Goal: Task Accomplishment & Management: Use online tool/utility

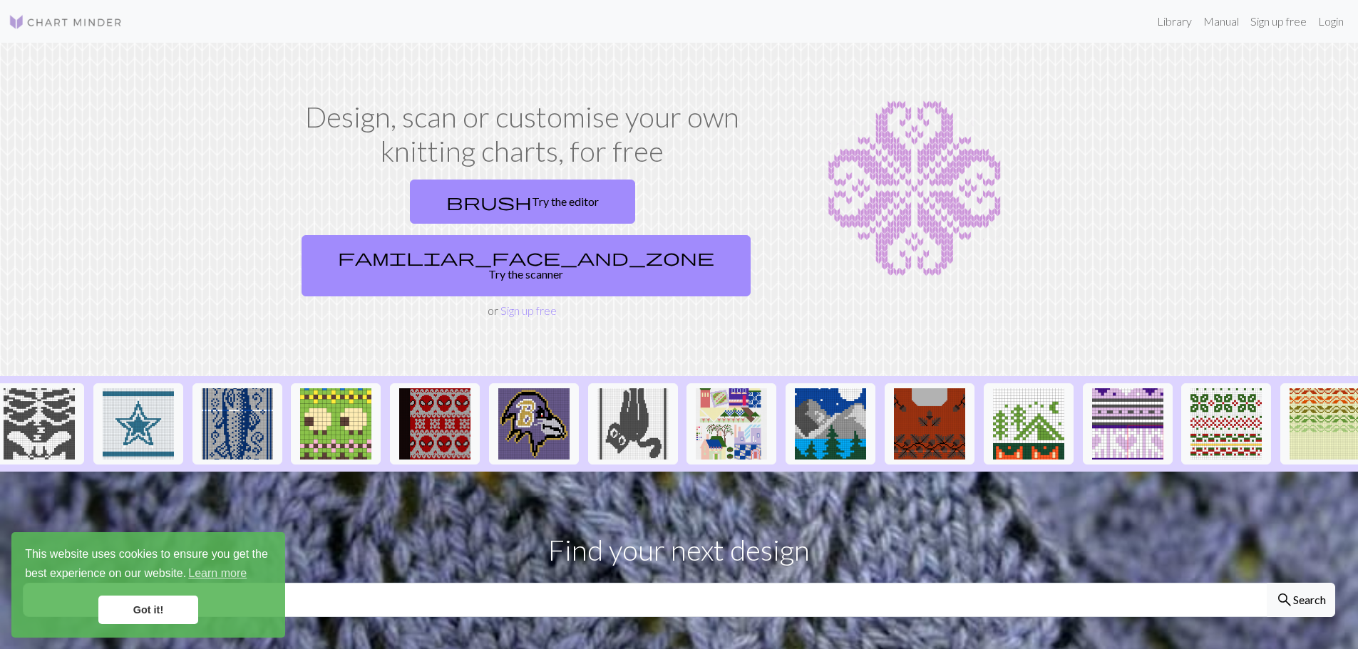
scroll to position [0, 1115]
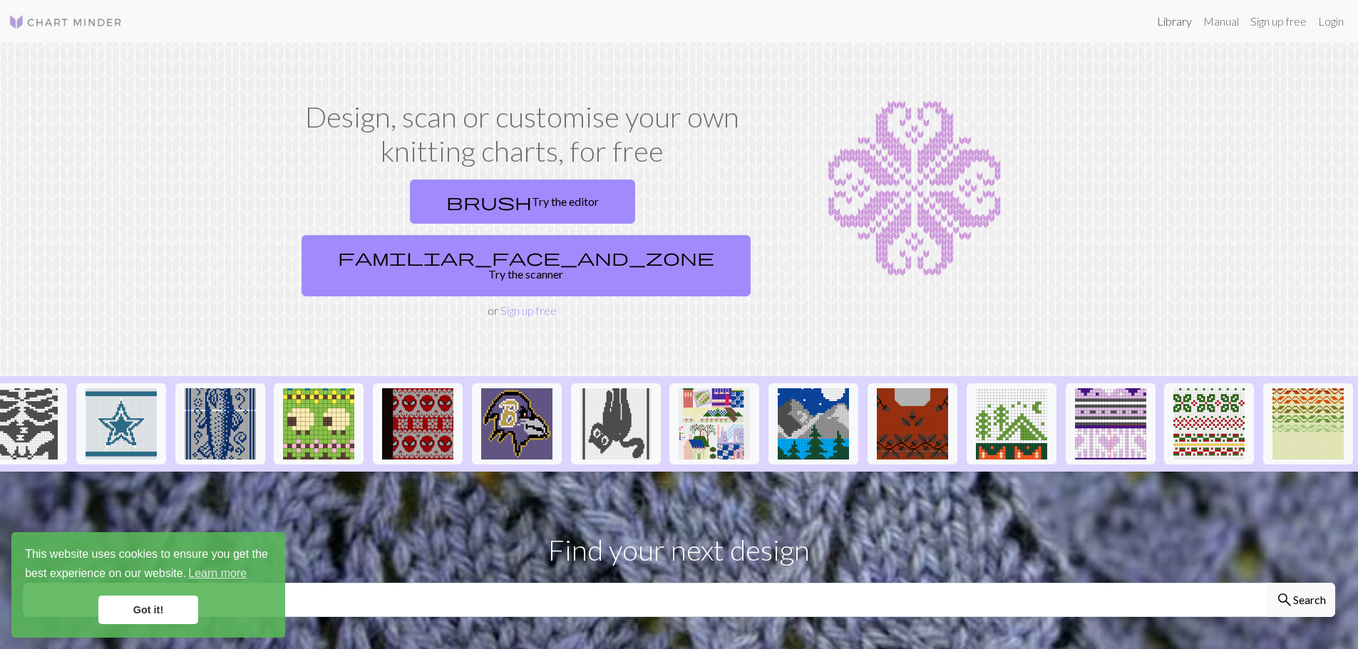
click at [1172, 19] on link "Library" at bounding box center [1174, 21] width 46 height 29
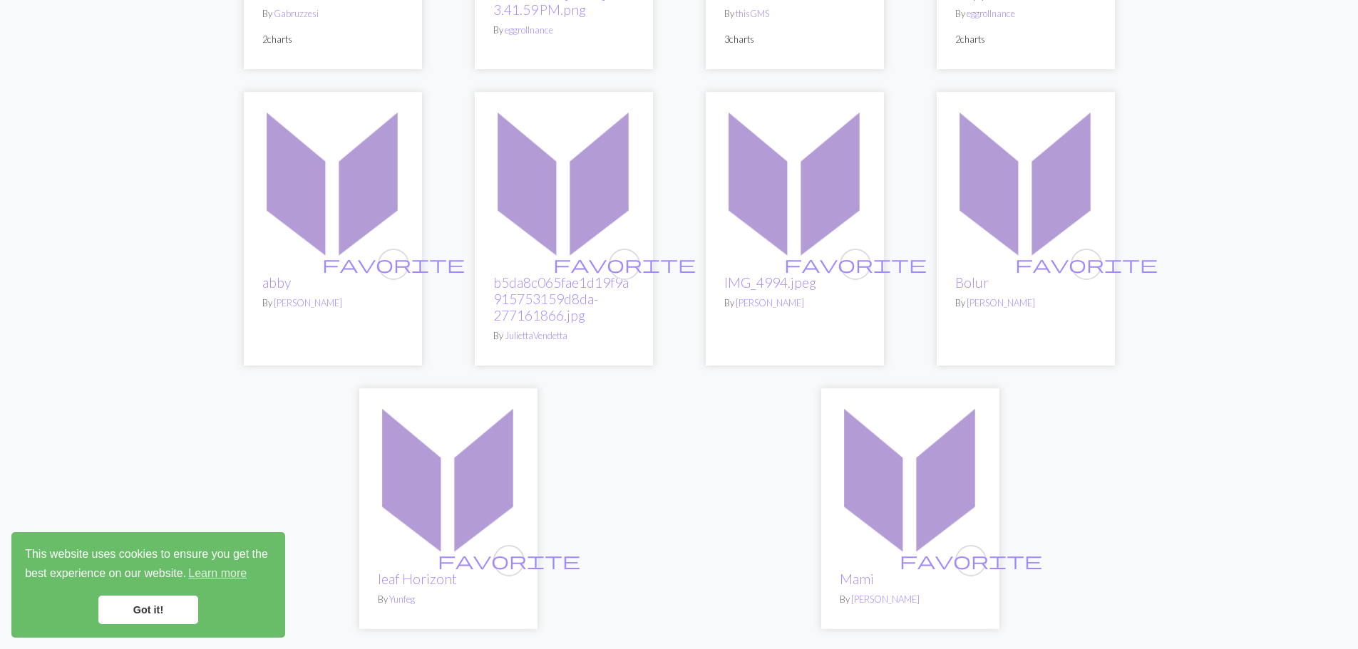
scroll to position [3563, 0]
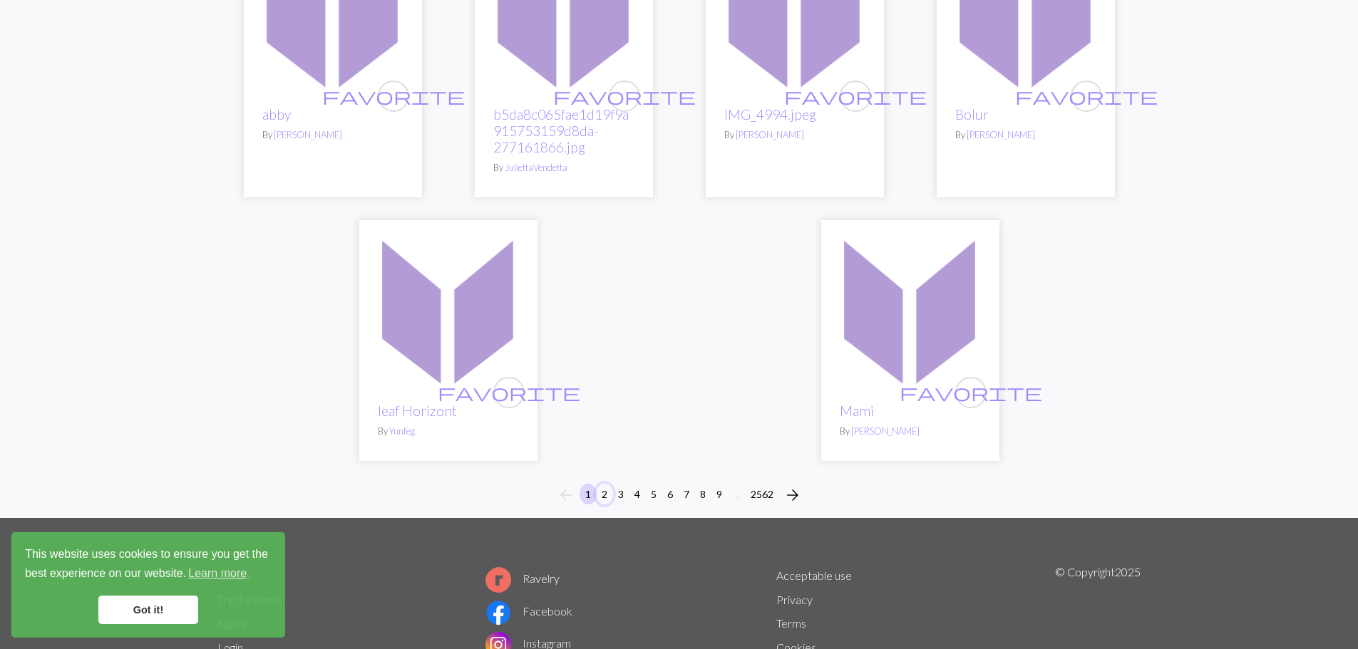
click at [604, 484] on button "2" at bounding box center [604, 494] width 17 height 21
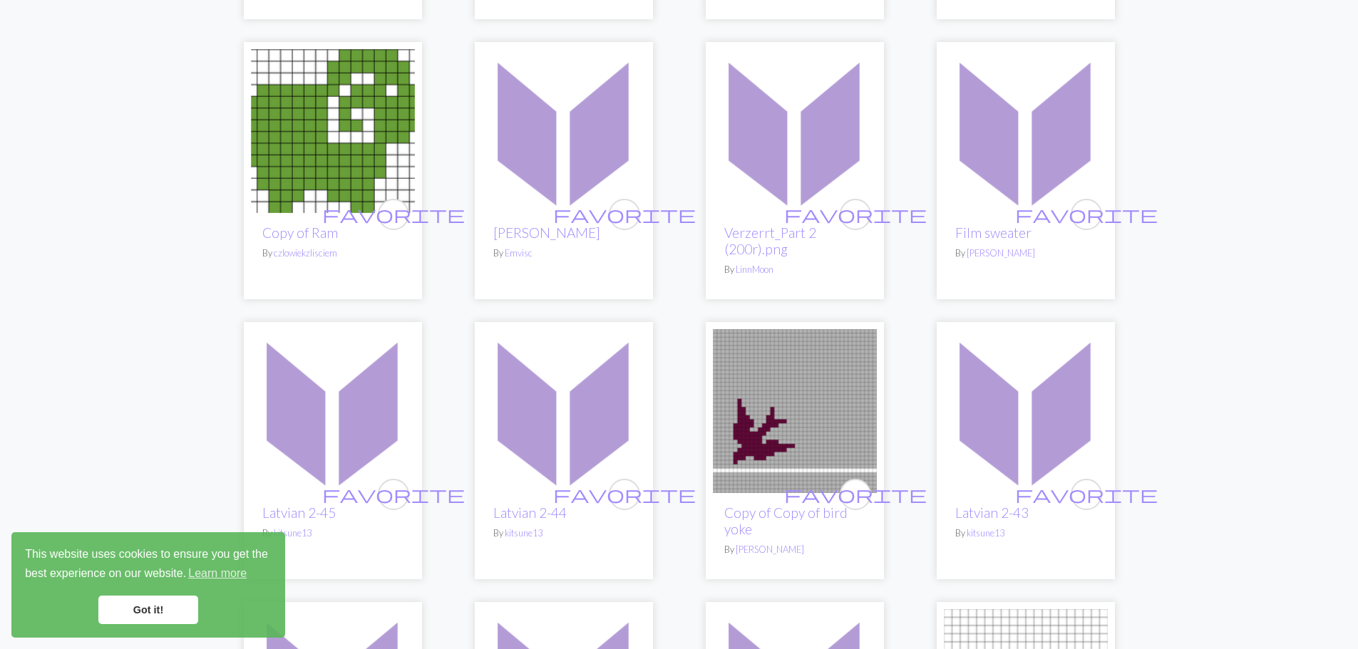
scroll to position [1425, 0]
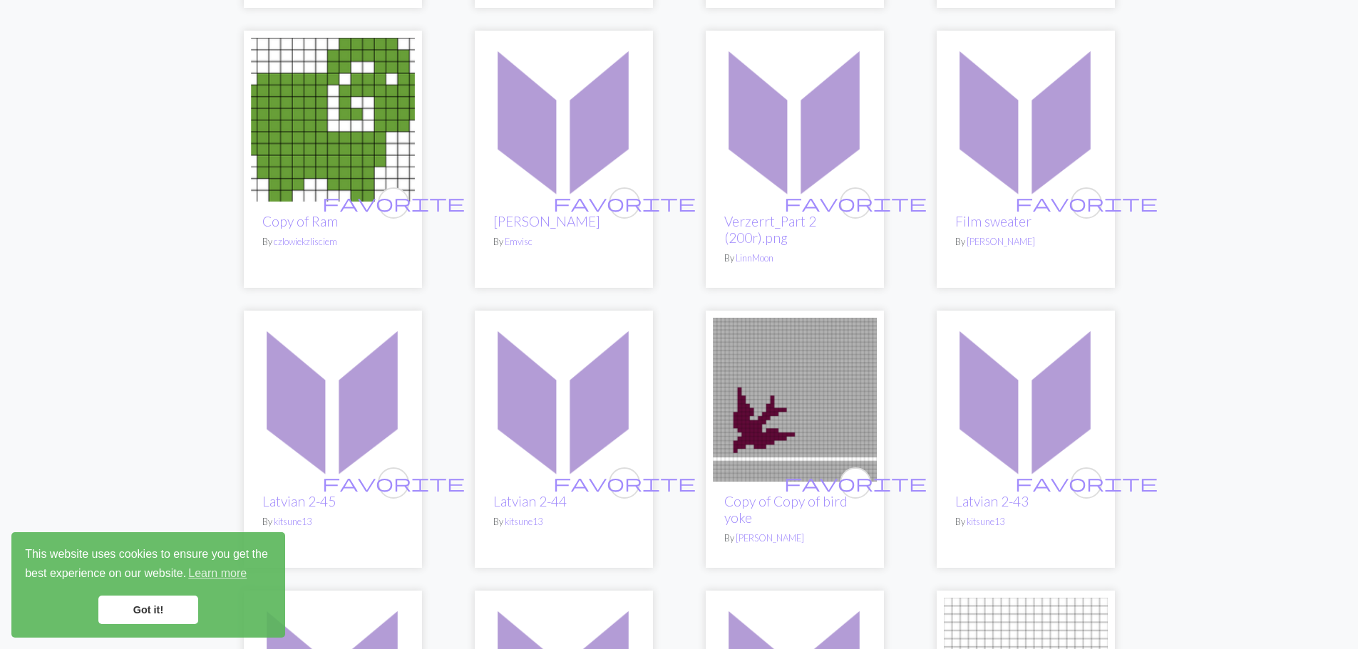
click at [146, 608] on link "Got it!" at bounding box center [148, 610] width 100 height 29
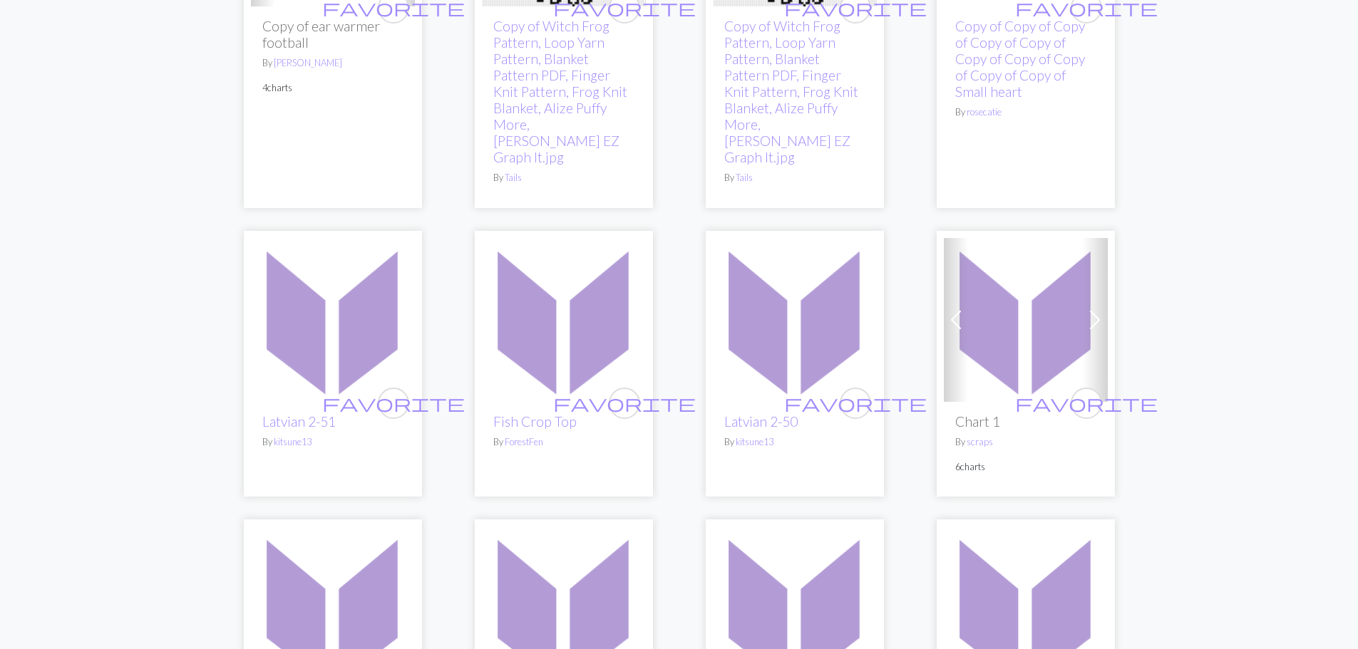
scroll to position [0, 0]
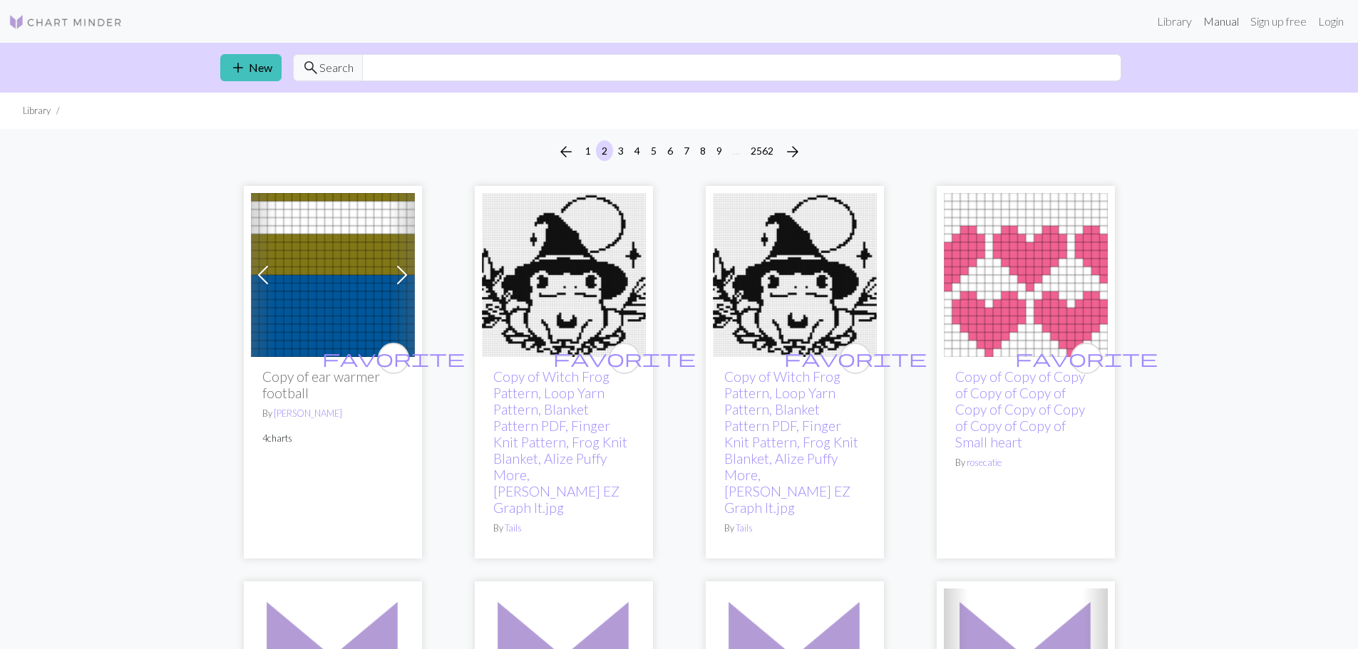
click at [1217, 19] on link "Manual" at bounding box center [1220, 21] width 47 height 29
click at [244, 66] on span "add" at bounding box center [237, 68] width 17 height 20
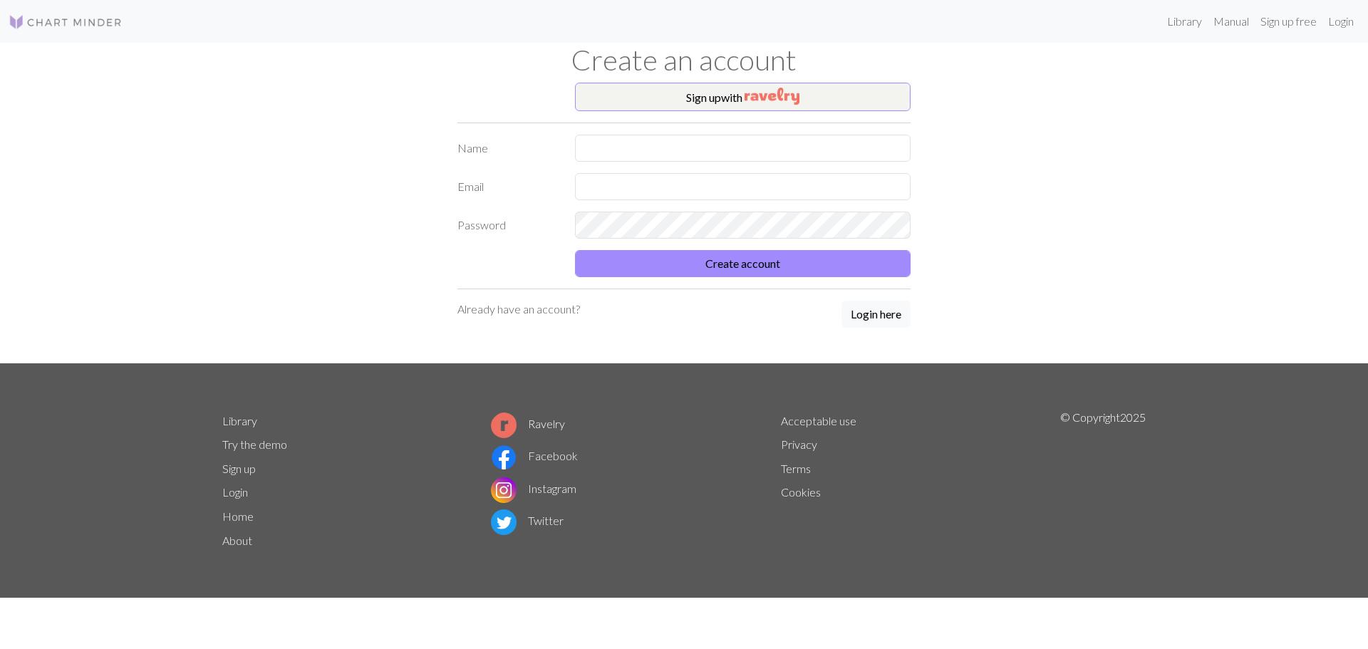
click at [463, 78] on div "Create an account" at bounding box center [684, 63] width 941 height 40
click at [869, 102] on button "Sign up with" at bounding box center [743, 97] width 336 height 29
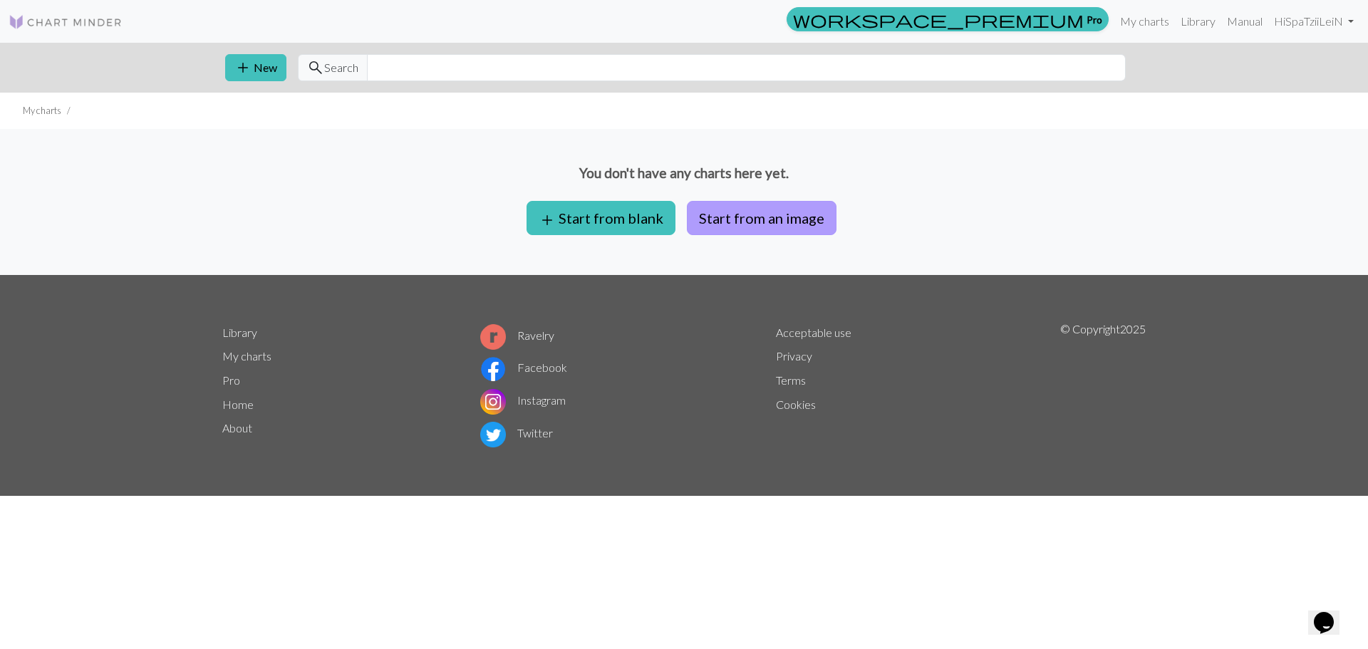
click at [792, 222] on button "Start from an image" at bounding box center [762, 218] width 150 height 34
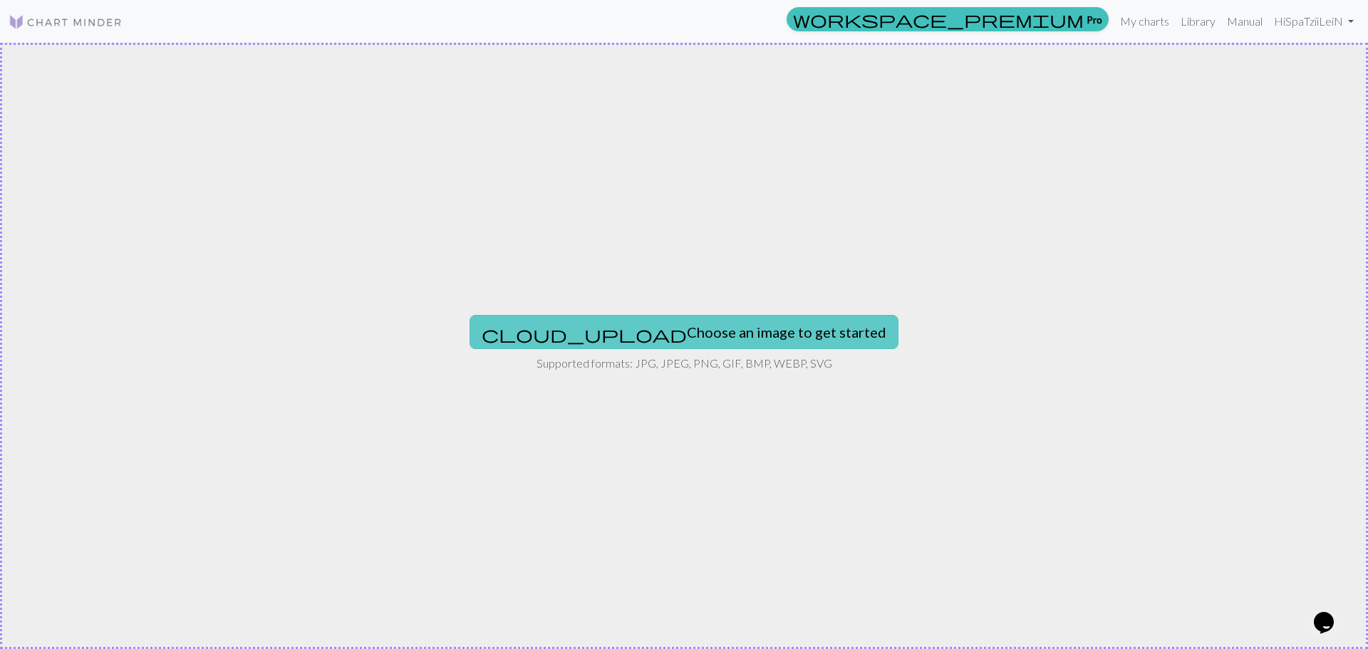
click at [752, 335] on button "cloud_upload Choose an image to get started" at bounding box center [684, 332] width 429 height 34
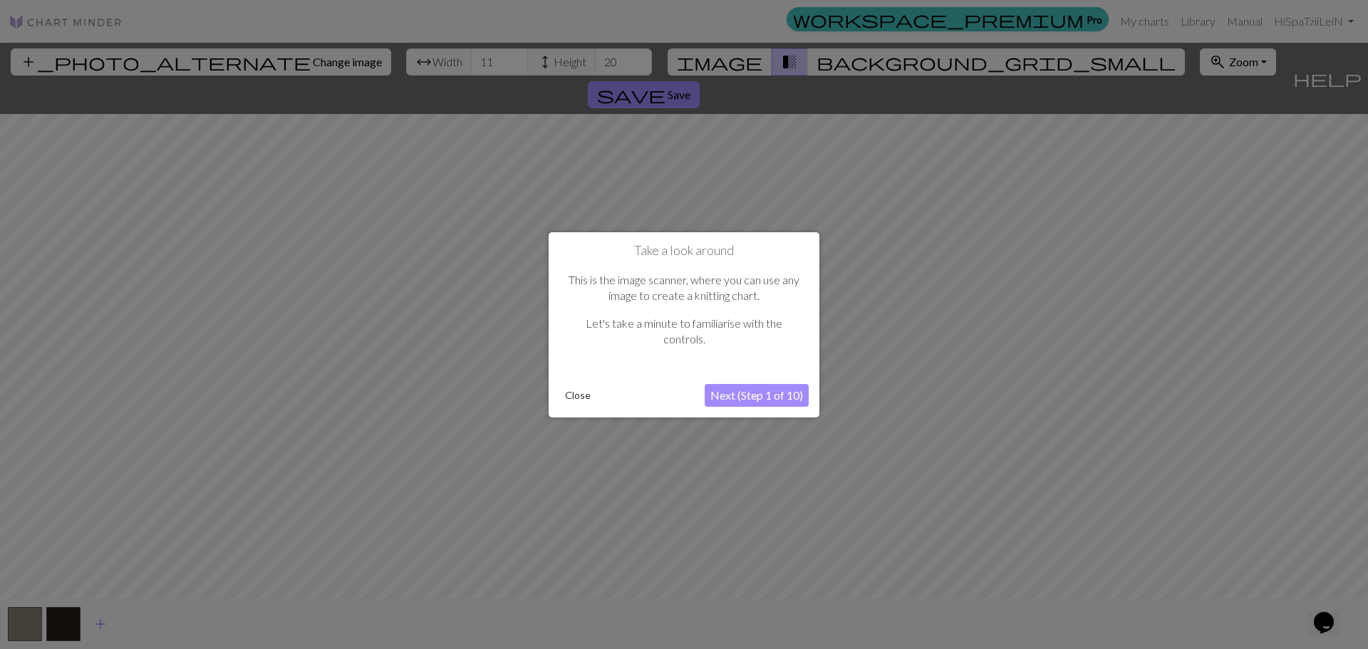
click at [768, 394] on button "Next (Step 1 of 10)" at bounding box center [757, 395] width 104 height 23
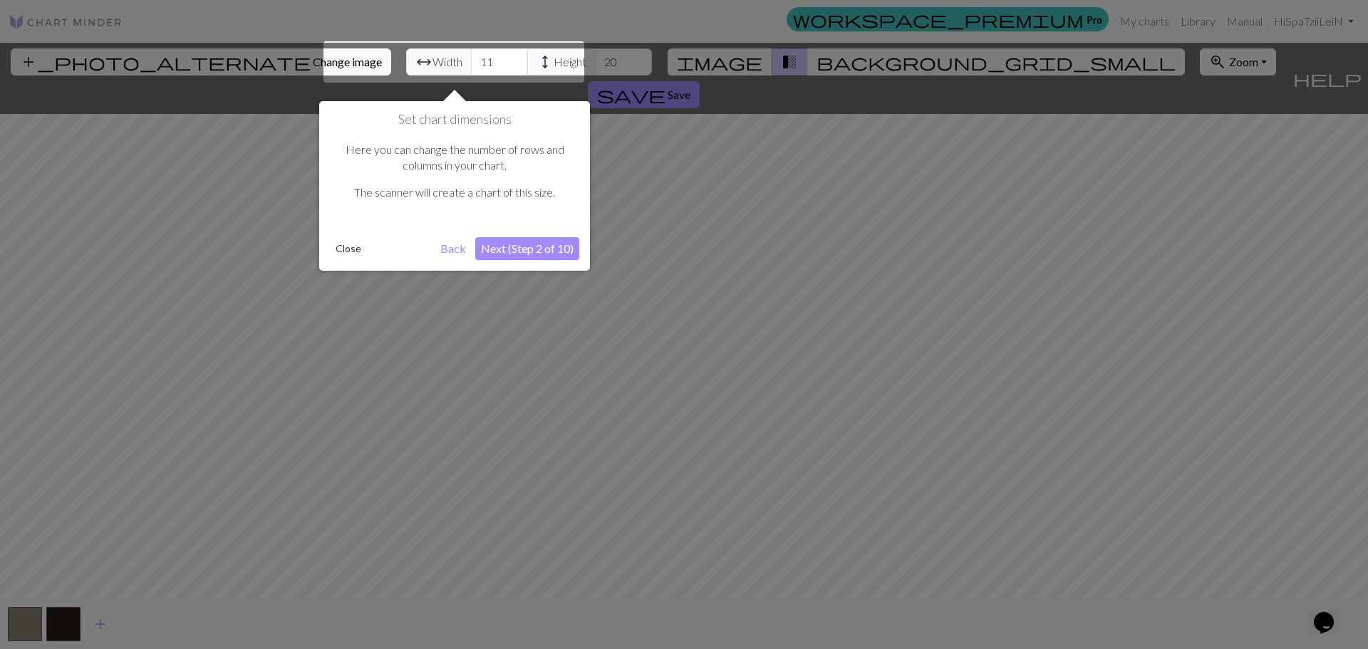
click at [551, 244] on button "Next (Step 2 of 10)" at bounding box center [527, 248] width 104 height 23
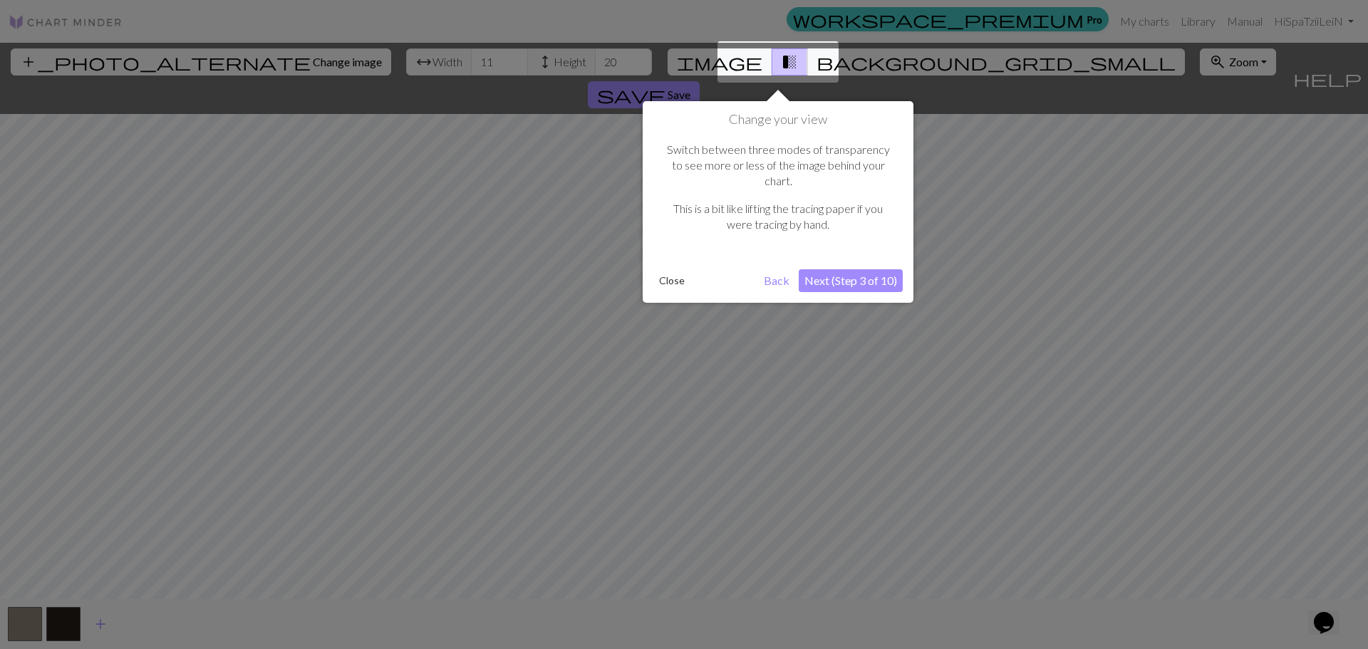
click at [859, 269] on button "Next (Step 3 of 10)" at bounding box center [851, 280] width 104 height 23
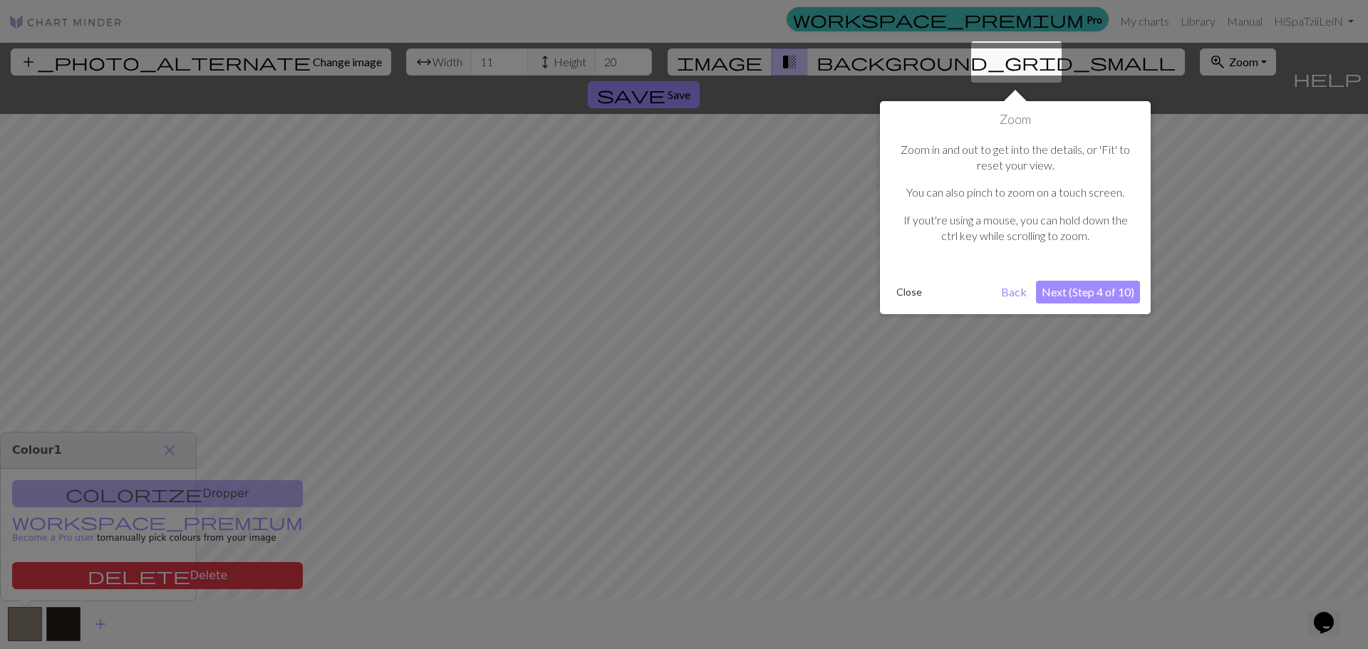
click at [1075, 286] on button "Next (Step 4 of 10)" at bounding box center [1088, 292] width 104 height 23
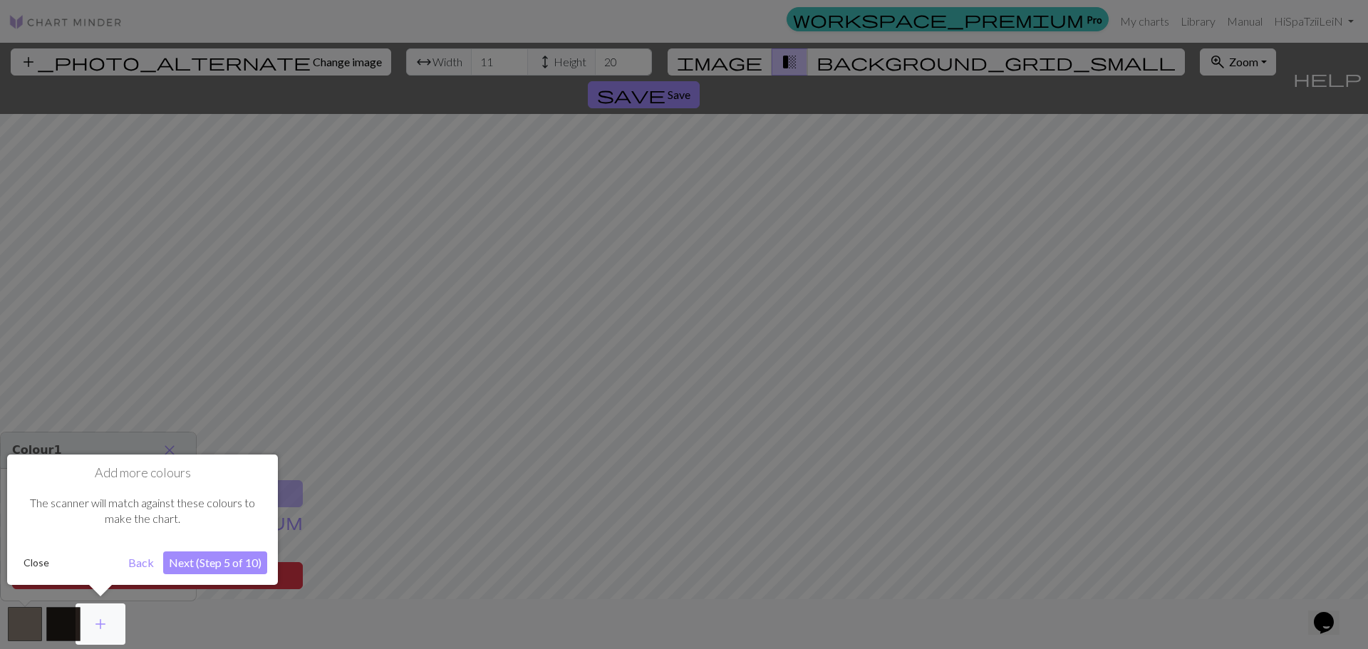
click at [211, 566] on button "Next (Step 5 of 10)" at bounding box center [215, 563] width 104 height 23
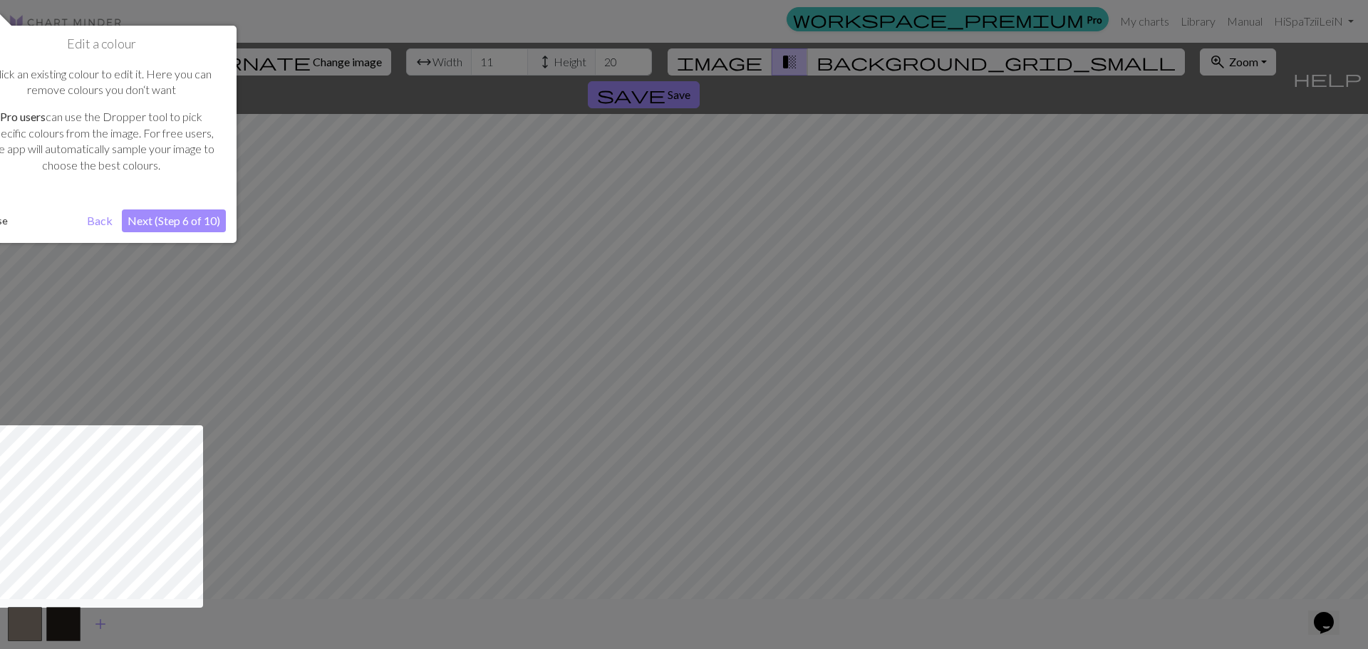
click at [175, 221] on button "Next (Step 6 of 10)" at bounding box center [174, 221] width 104 height 23
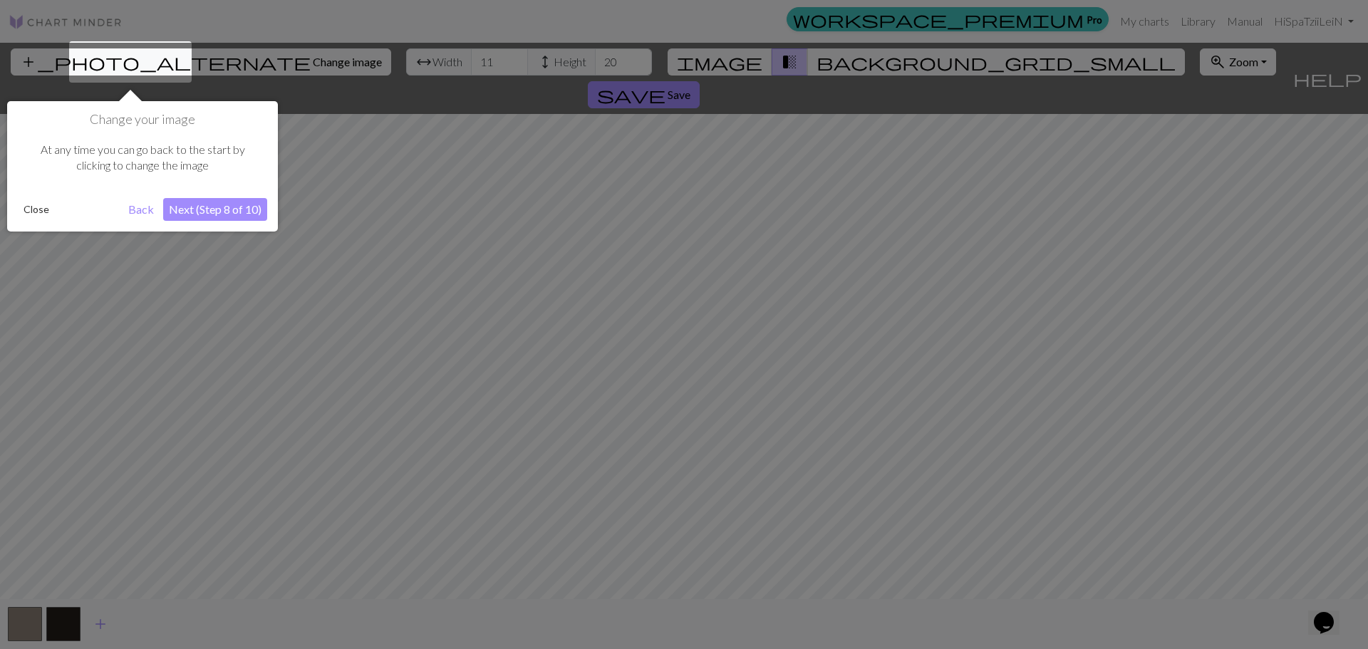
click at [242, 214] on button "Next (Step 8 of 10)" at bounding box center [215, 209] width 104 height 23
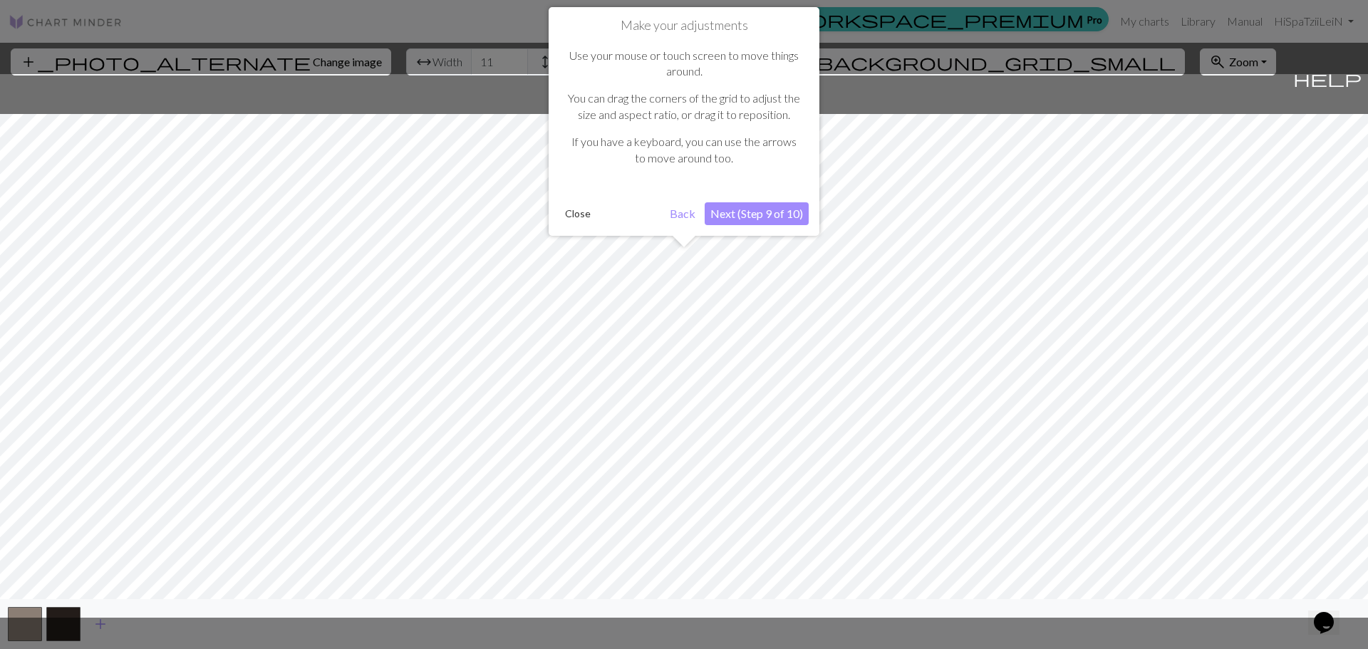
click at [786, 218] on button "Next (Step 9 of 10)" at bounding box center [757, 213] width 104 height 23
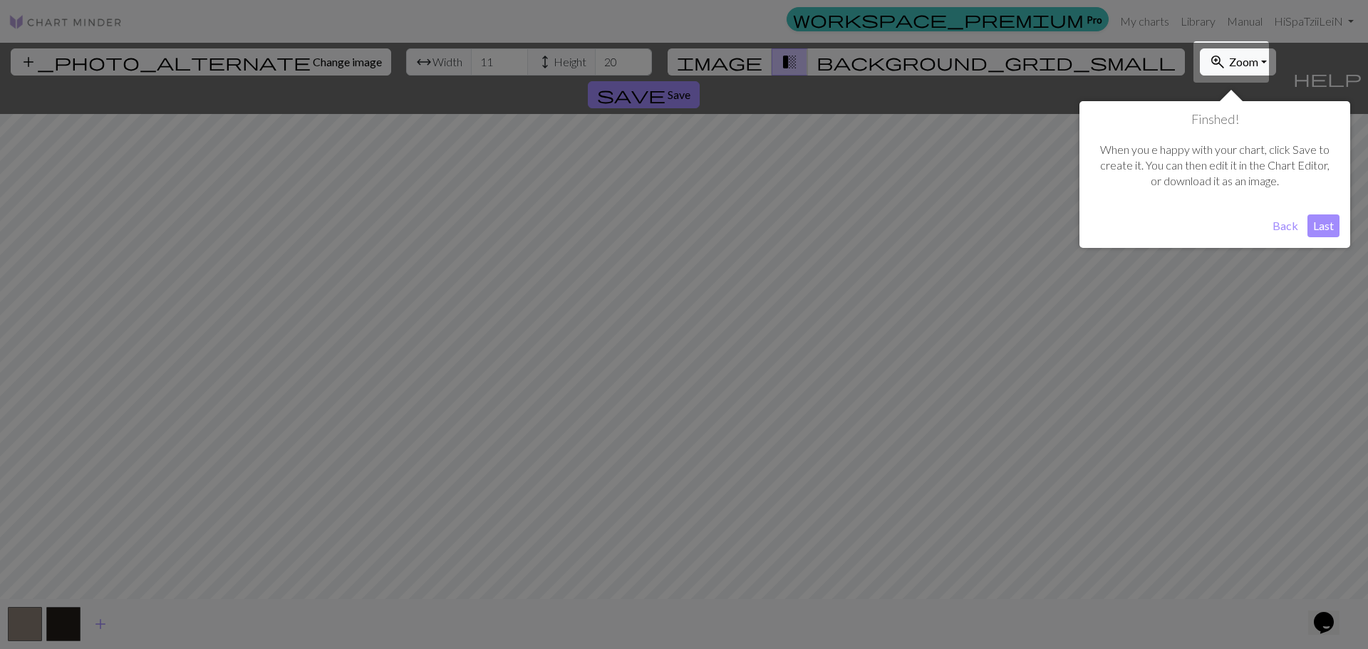
click at [1331, 227] on button "Last" at bounding box center [1324, 226] width 32 height 23
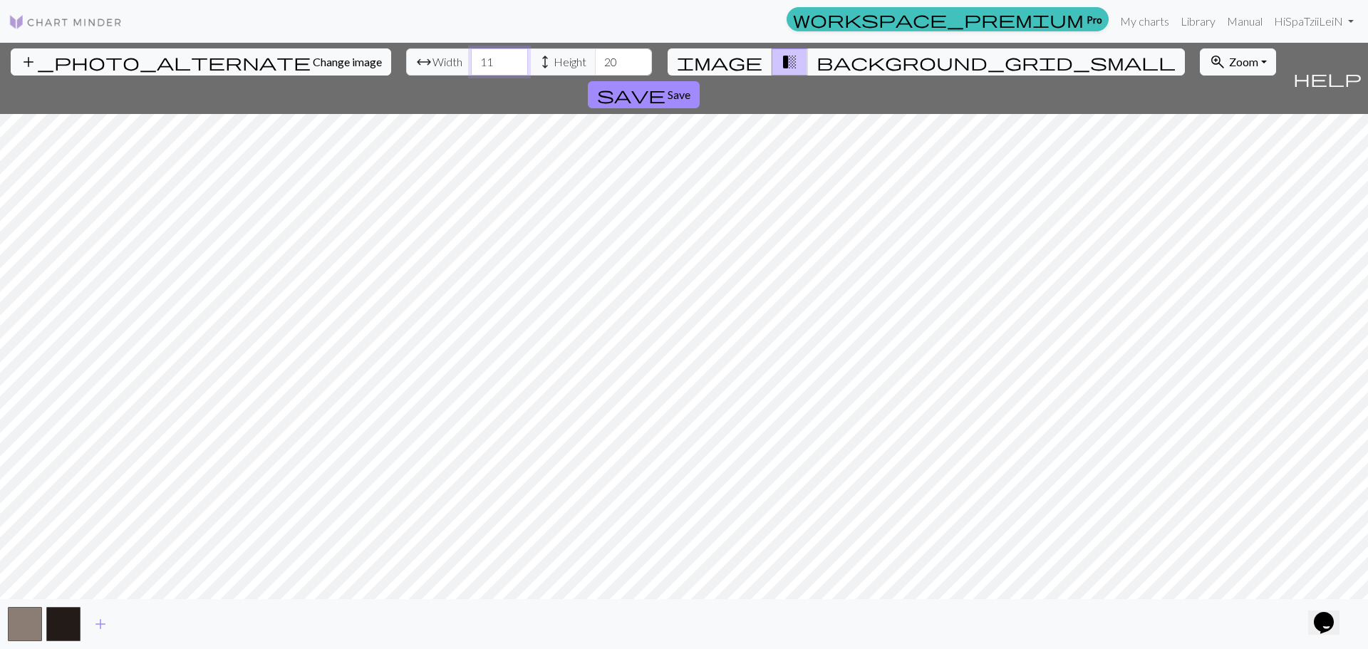
drag, startPoint x: 423, startPoint y: 60, endPoint x: 388, endPoint y: 62, distance: 35.0
click at [406, 62] on div "arrow_range Width 11 height Height 20" at bounding box center [529, 61] width 246 height 27
type input "17"
click at [22, 629] on button "button" at bounding box center [25, 624] width 34 height 34
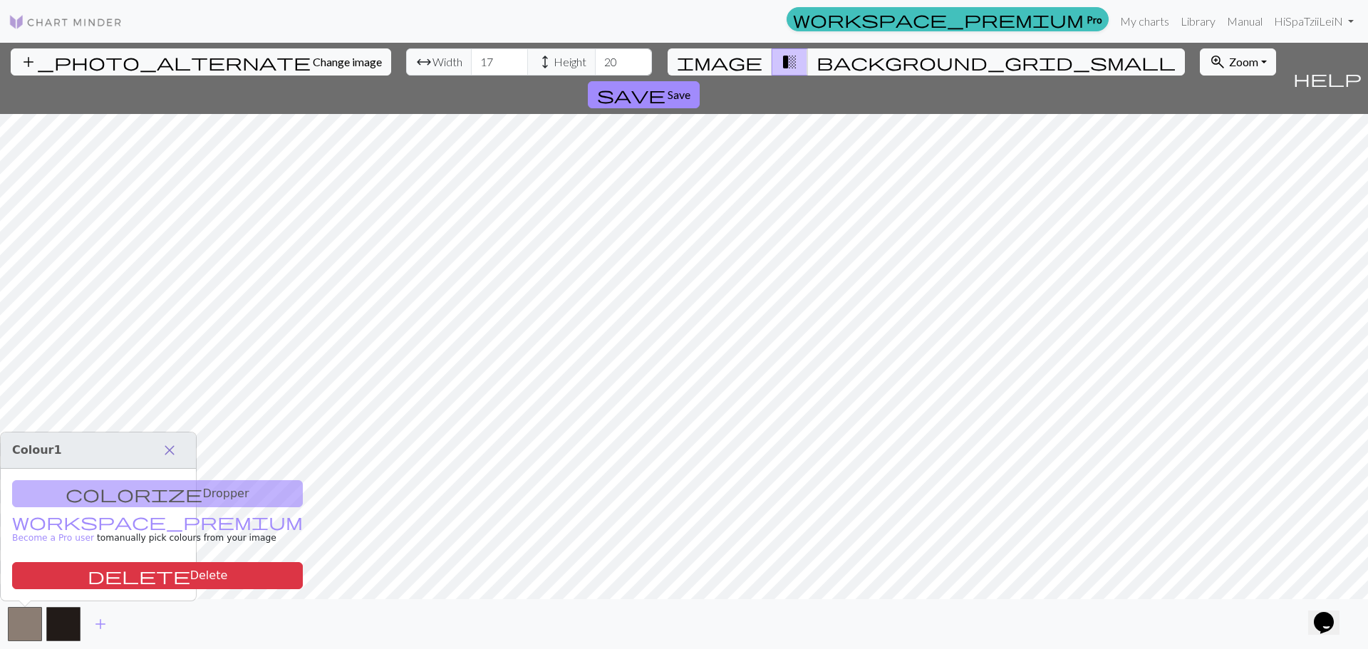
click at [168, 450] on span "close" at bounding box center [169, 450] width 17 height 20
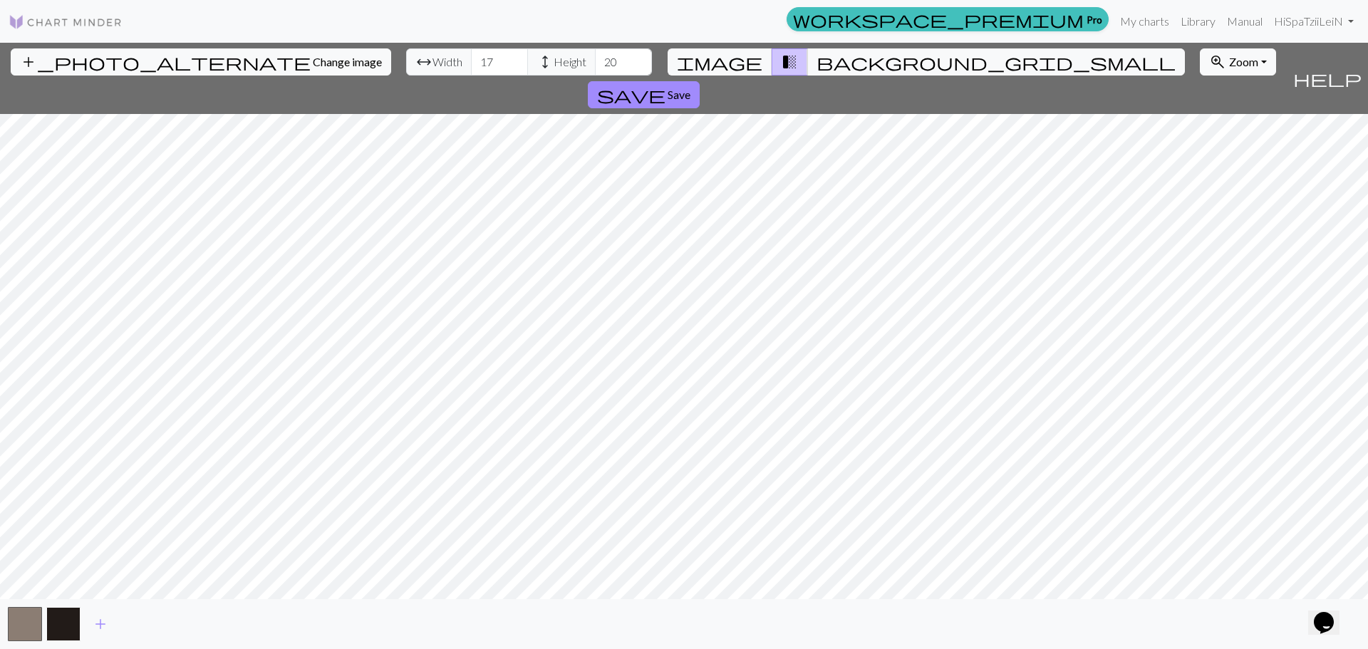
click at [59, 620] on button "button" at bounding box center [63, 624] width 34 height 34
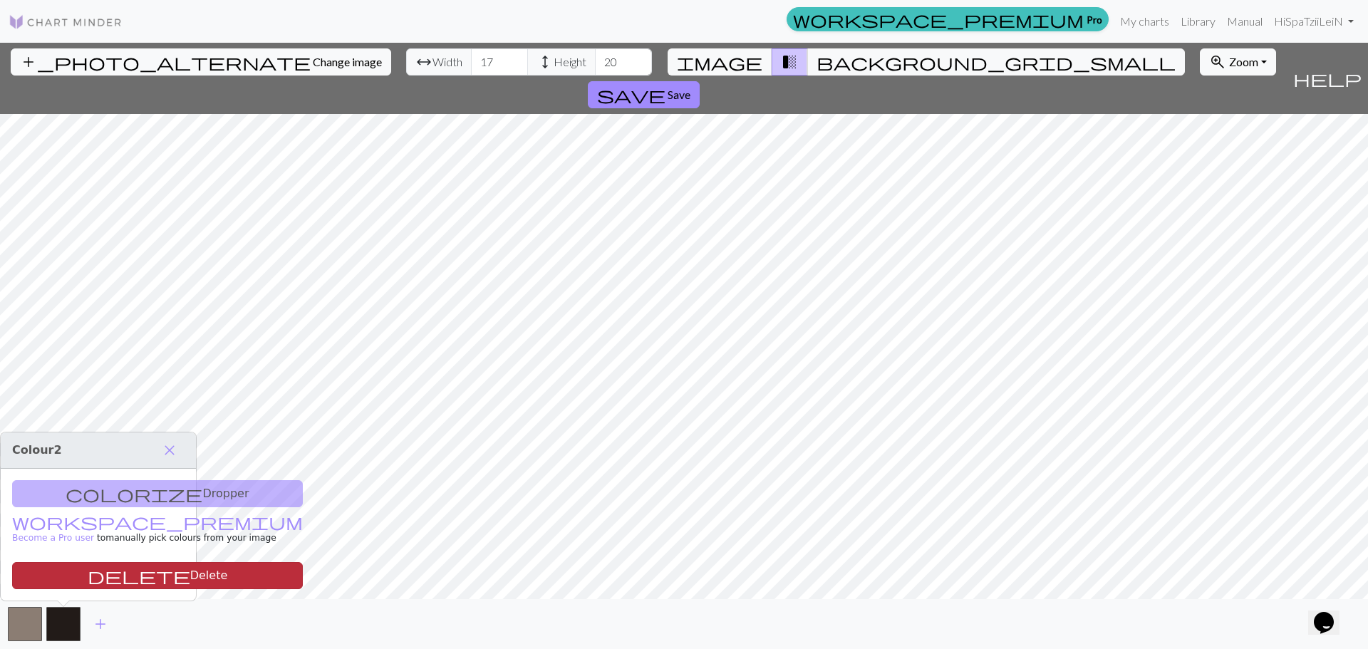
click at [88, 578] on span "delete" at bounding box center [139, 576] width 103 height 20
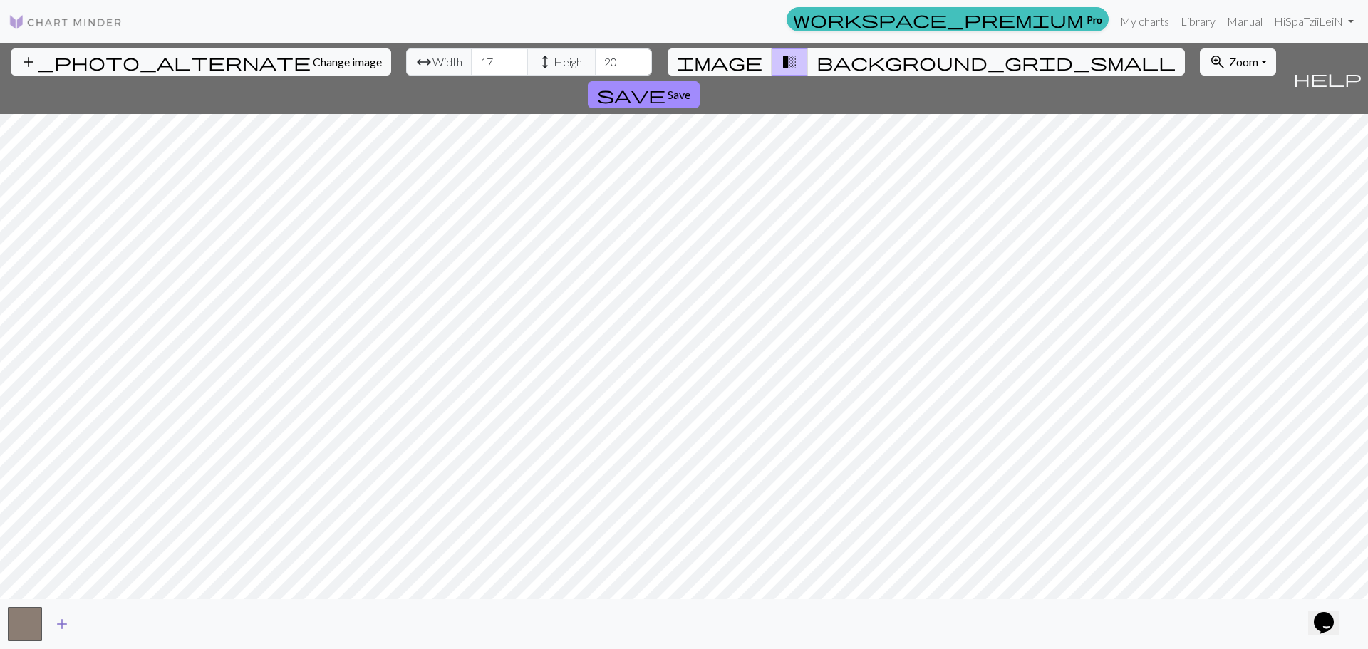
click at [61, 621] on span "add" at bounding box center [61, 624] width 17 height 20
click at [31, 627] on button "button" at bounding box center [25, 624] width 34 height 34
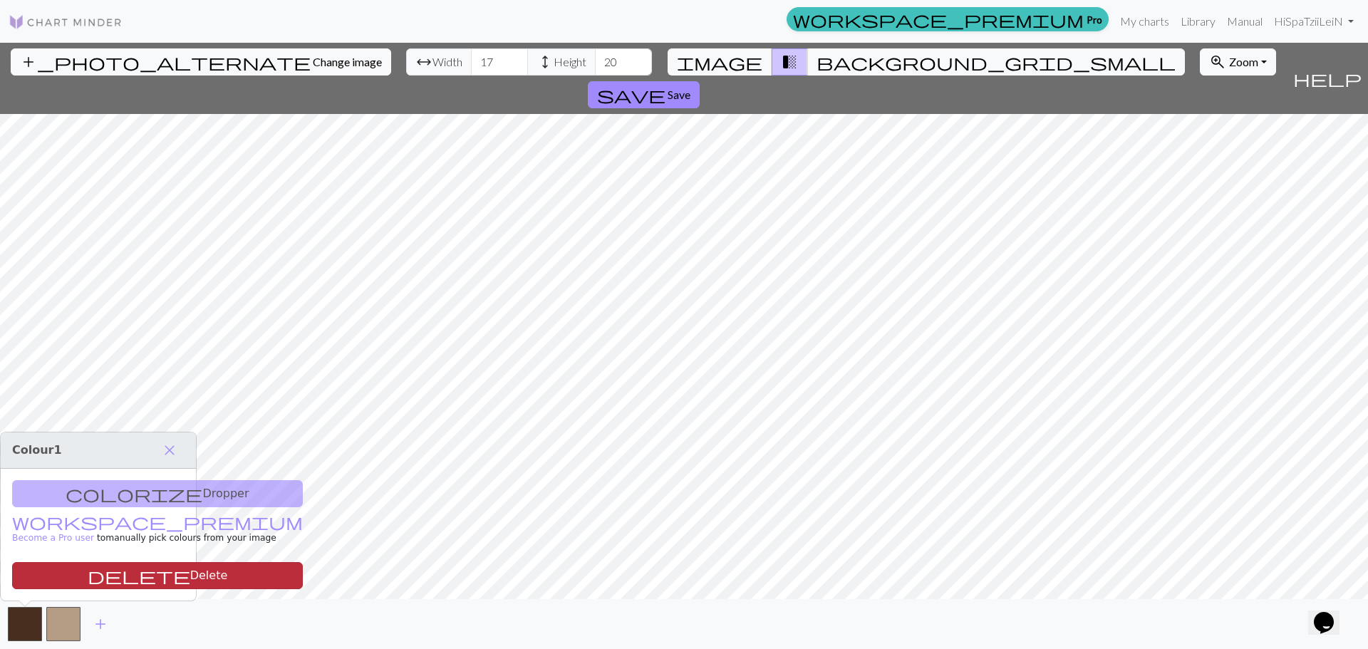
click at [95, 575] on button "delete Delete" at bounding box center [157, 575] width 291 height 27
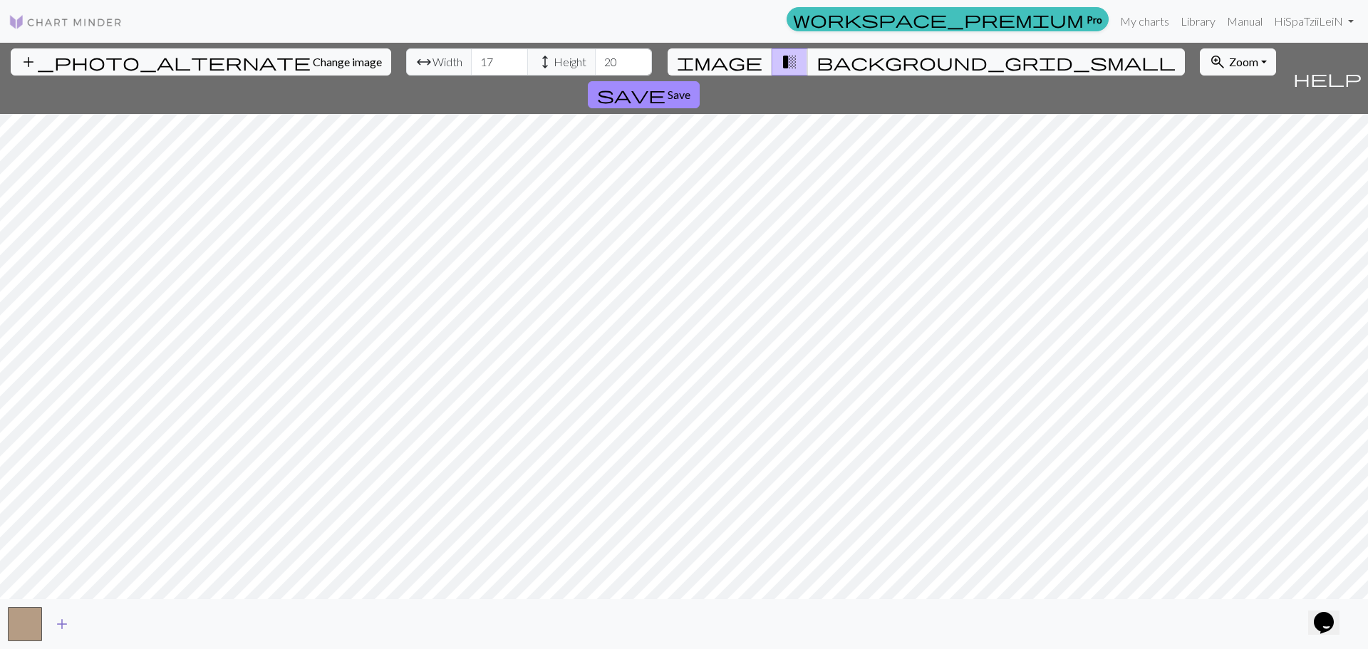
click at [64, 622] on span "add" at bounding box center [61, 624] width 17 height 20
click at [313, 63] on span "Change image" at bounding box center [347, 62] width 69 height 14
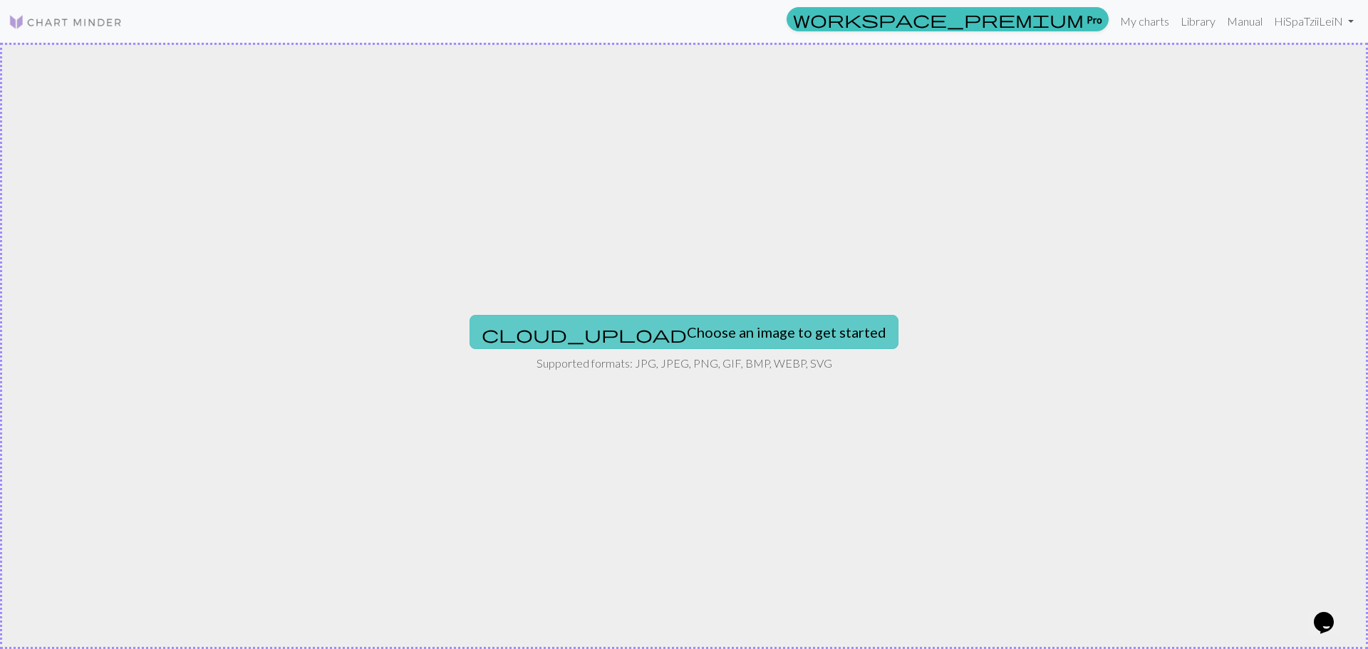
click at [750, 329] on button "cloud_upload Choose an image to get started" at bounding box center [684, 332] width 429 height 34
